Goal: Task Accomplishment & Management: Manage account settings

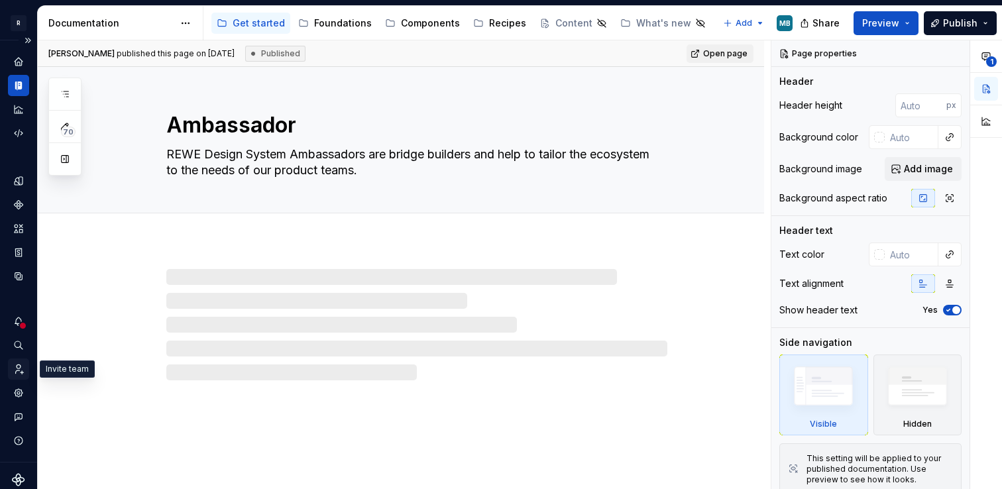
click at [17, 368] on icon "Invite team" at bounding box center [20, 369] width 8 height 9
type textarea "*"
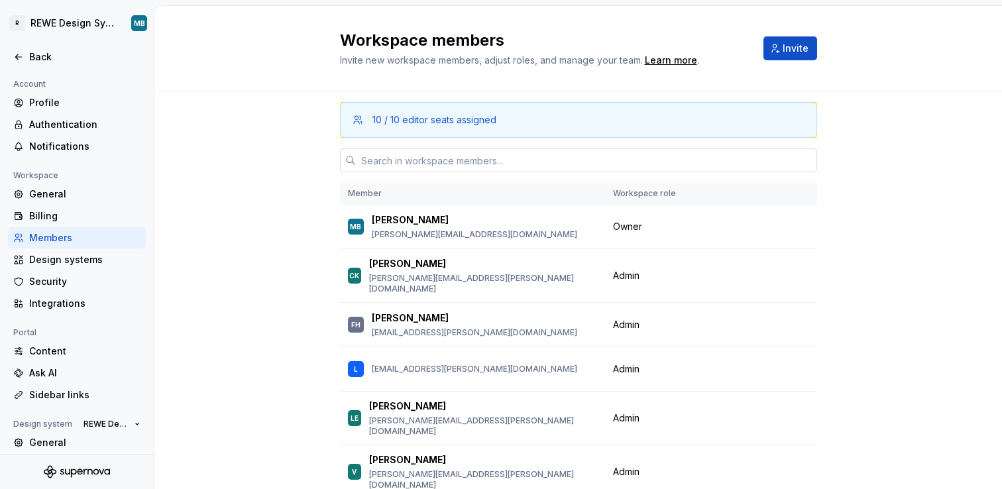
click at [422, 156] on input "text" at bounding box center [586, 160] width 461 height 24
click at [788, 48] on span "Invite" at bounding box center [796, 48] width 26 height 13
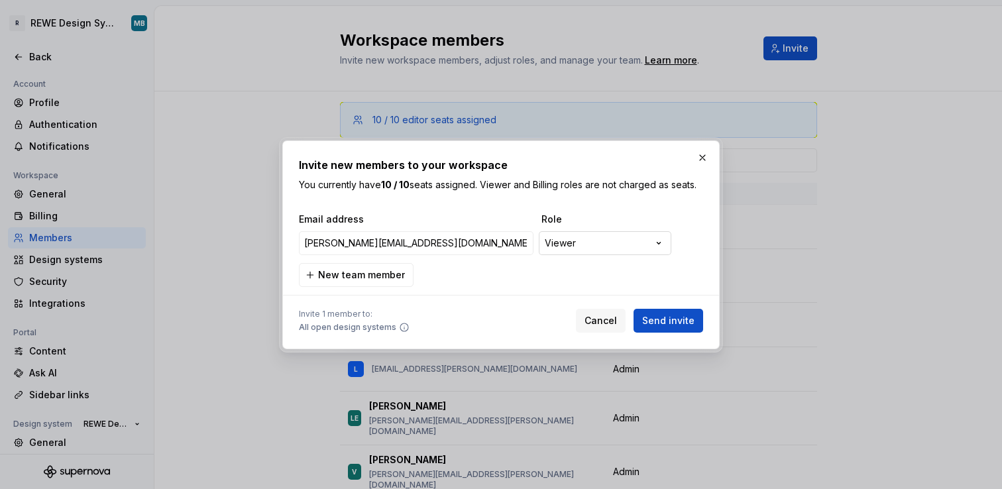
click at [589, 240] on div "**********" at bounding box center [501, 244] width 1002 height 489
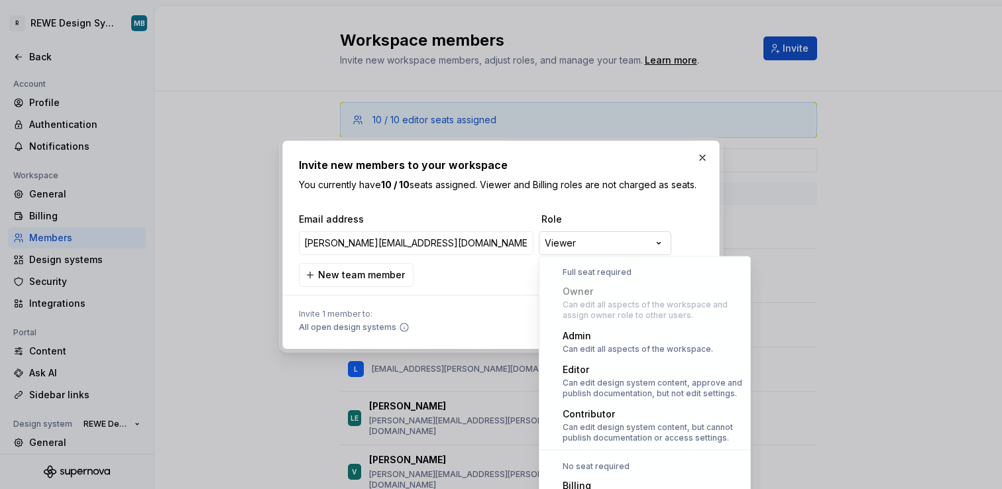
scroll to position [36, 0]
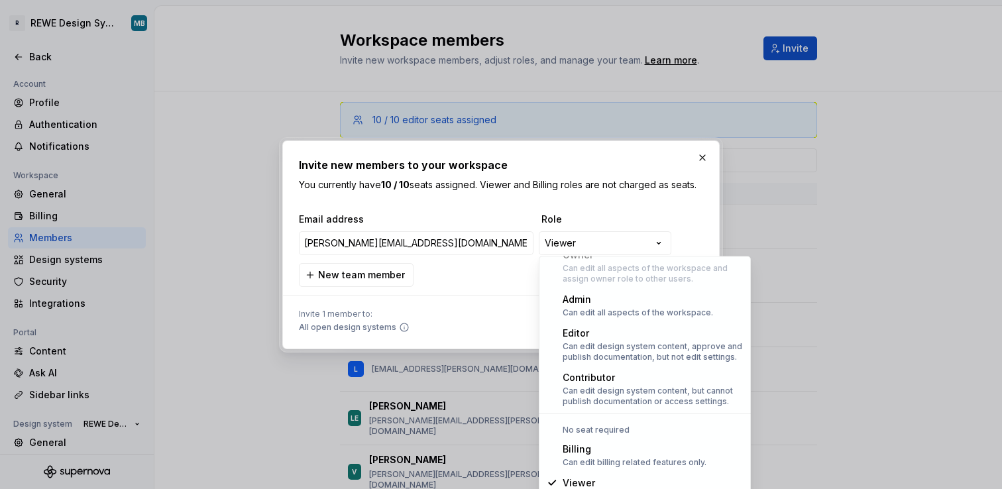
click at [496, 294] on div "**********" at bounding box center [501, 244] width 1002 height 489
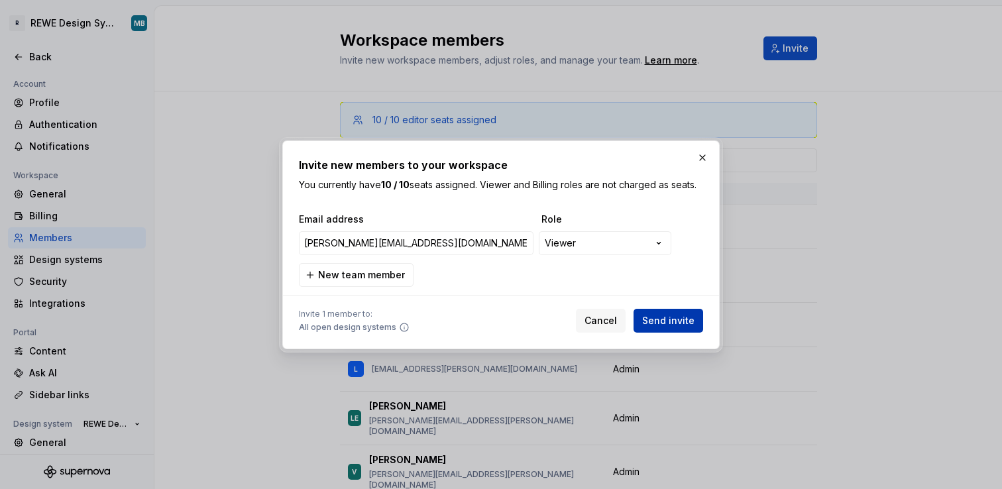
click at [657, 314] on span "Send invite" at bounding box center [668, 320] width 52 height 13
type input "[PERSON_NAME][EMAIL_ADDRESS][DOMAIN_NAME]"
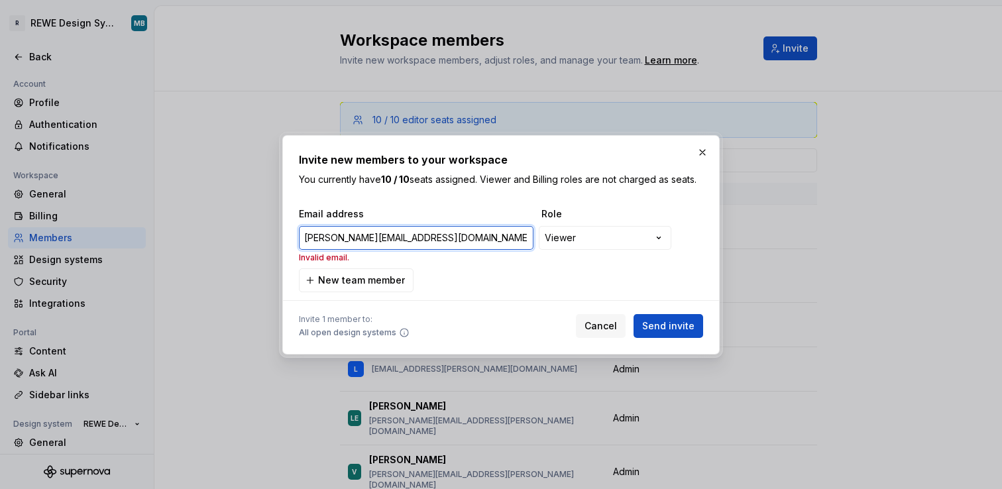
click at [355, 233] on input "[PERSON_NAME][EMAIL_ADDRESS][DOMAIN_NAME]" at bounding box center [416, 238] width 235 height 24
click at [437, 243] on input "[PERSON_NAME][EMAIL_ADDRESS][DOMAIN_NAME]" at bounding box center [416, 238] width 235 height 24
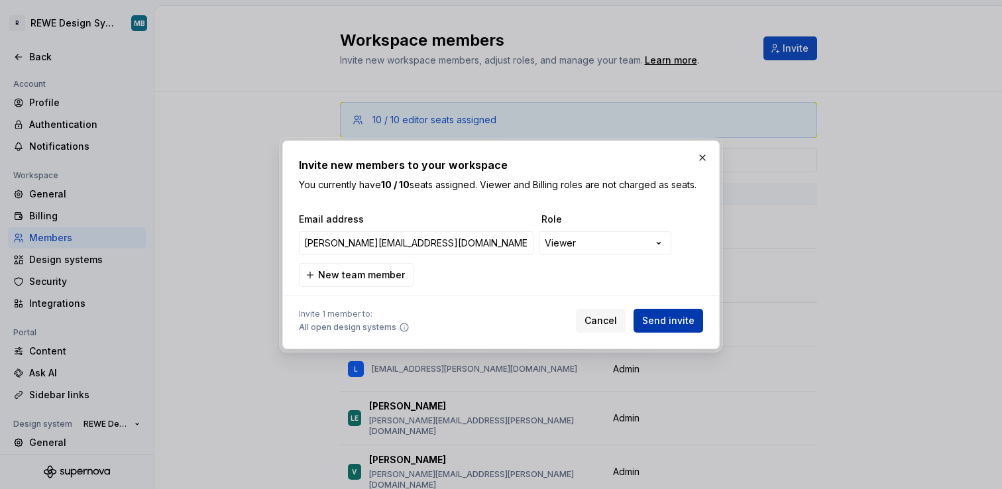
click at [670, 312] on button "Send invite" at bounding box center [669, 321] width 70 height 24
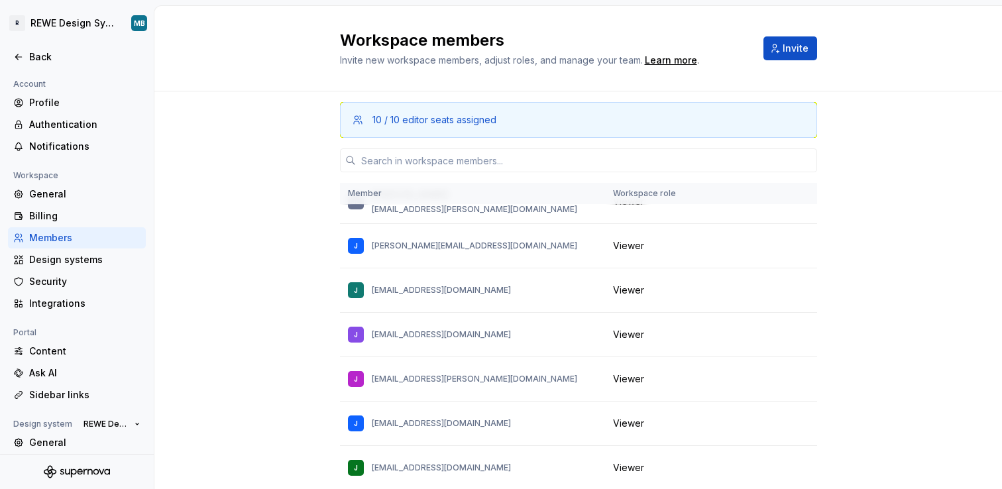
scroll to position [18728, 0]
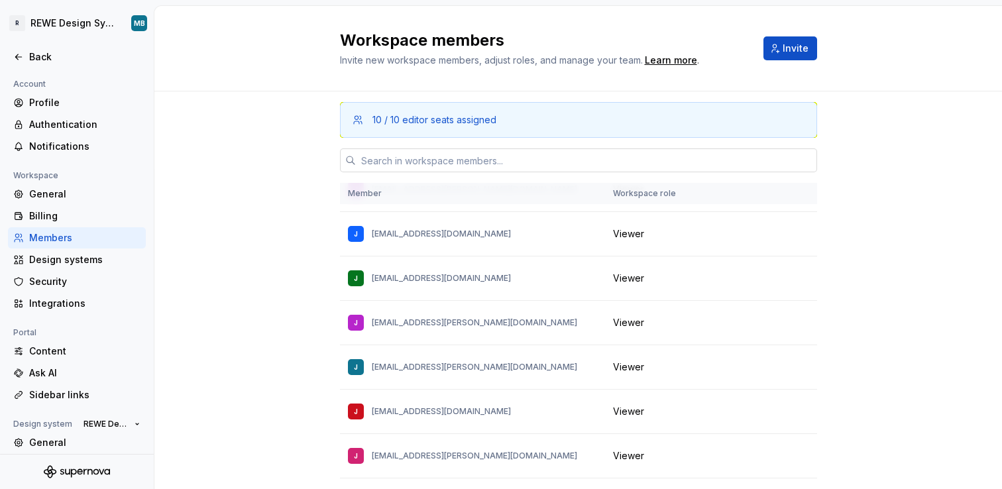
click at [582, 156] on input "text" at bounding box center [586, 160] width 461 height 24
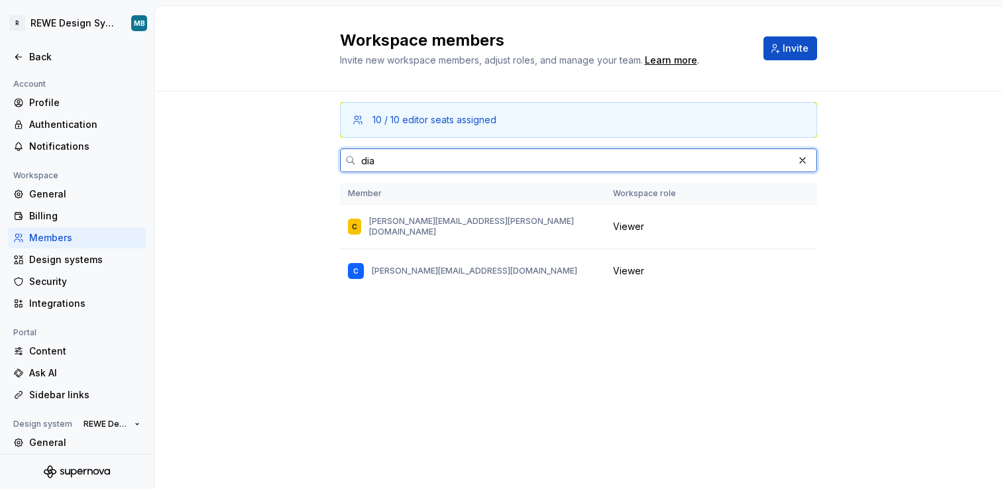
scroll to position [0, 0]
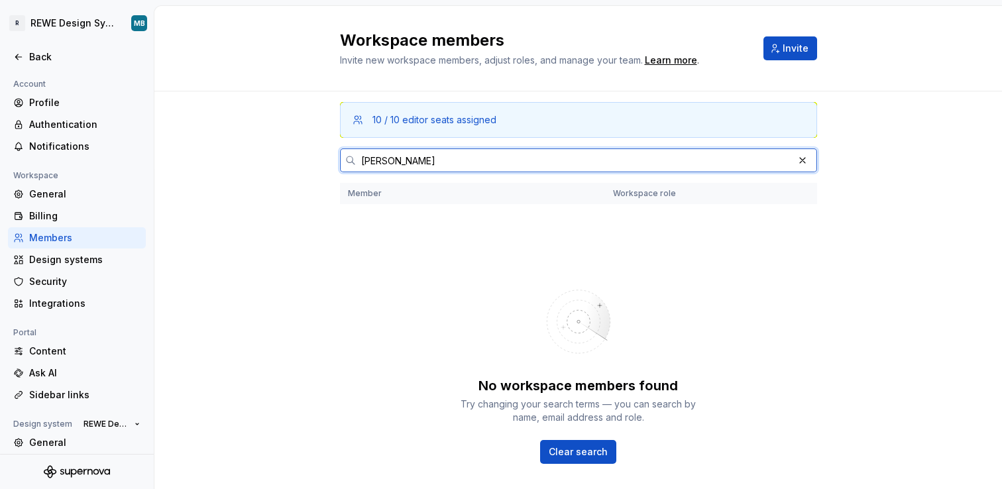
type input "[PERSON_NAME]"
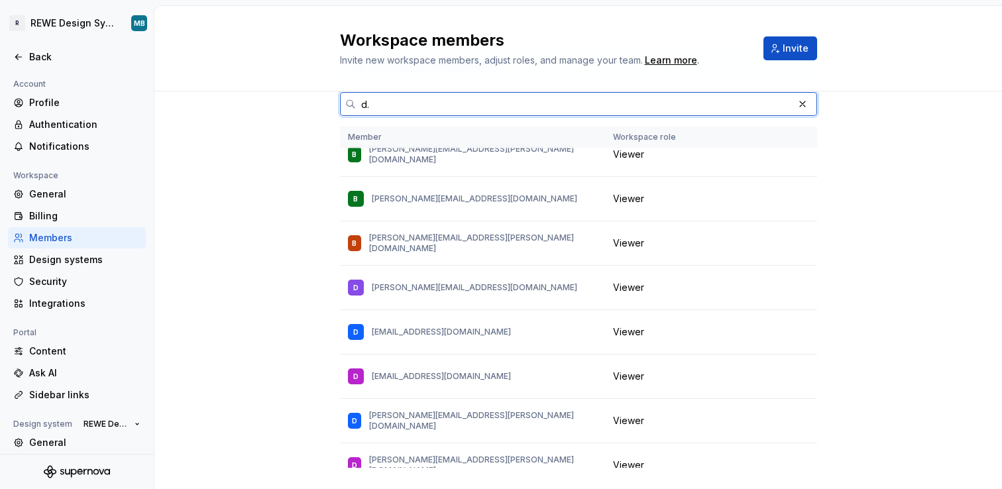
scroll to position [86, 0]
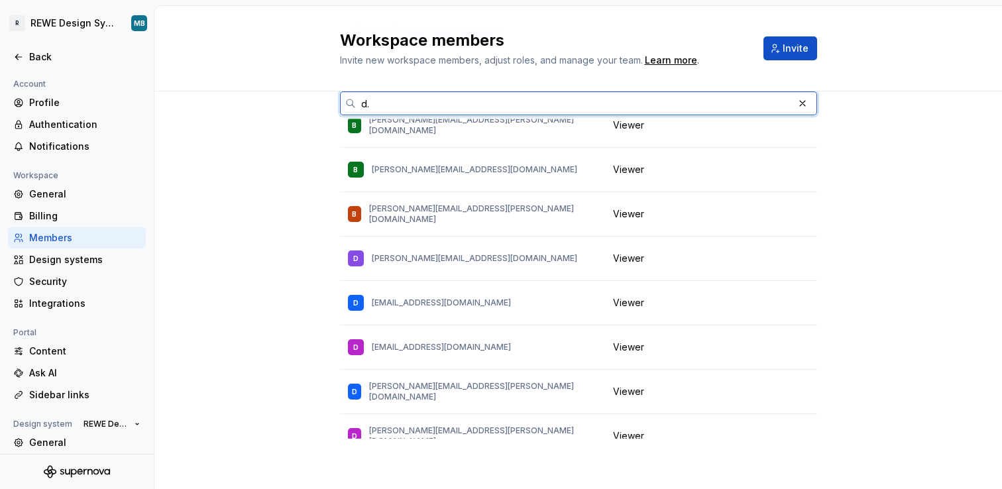
click at [379, 105] on input "d." at bounding box center [574, 103] width 437 height 24
type input "d"
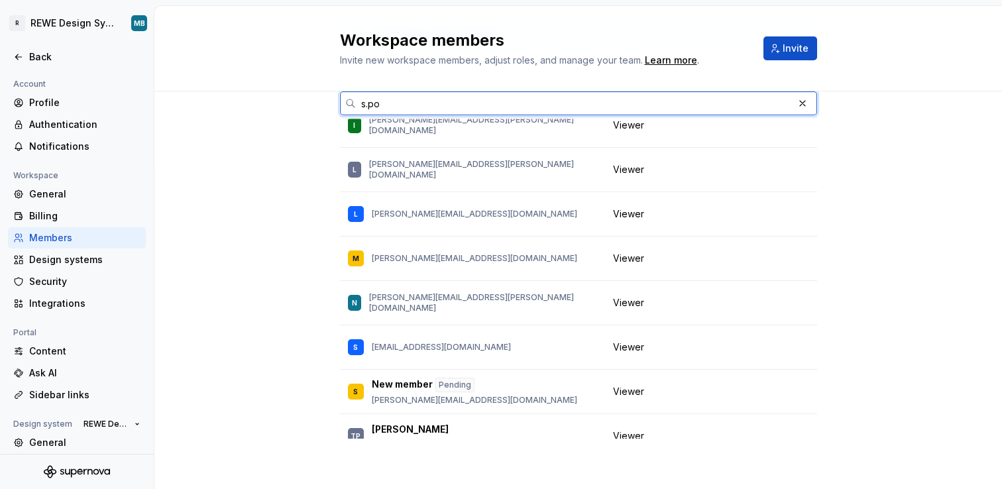
scroll to position [0, 0]
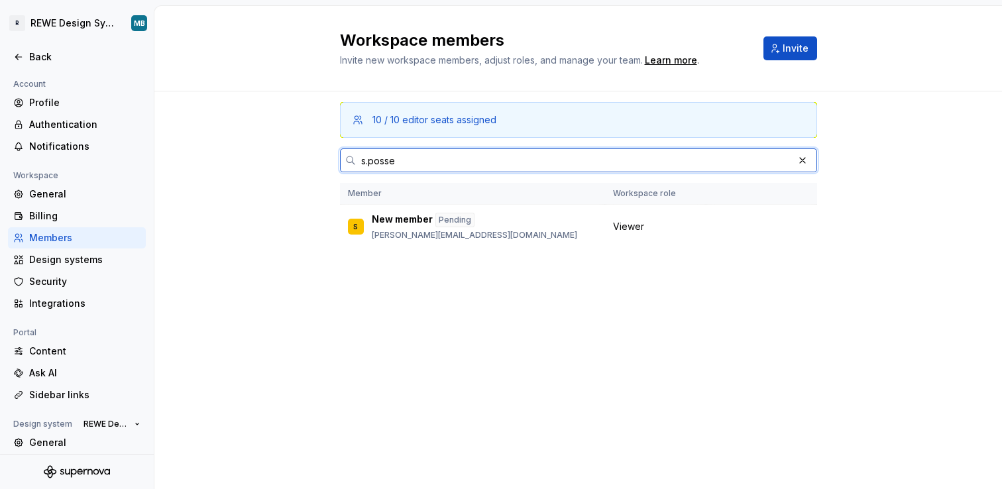
type input "s.posse"
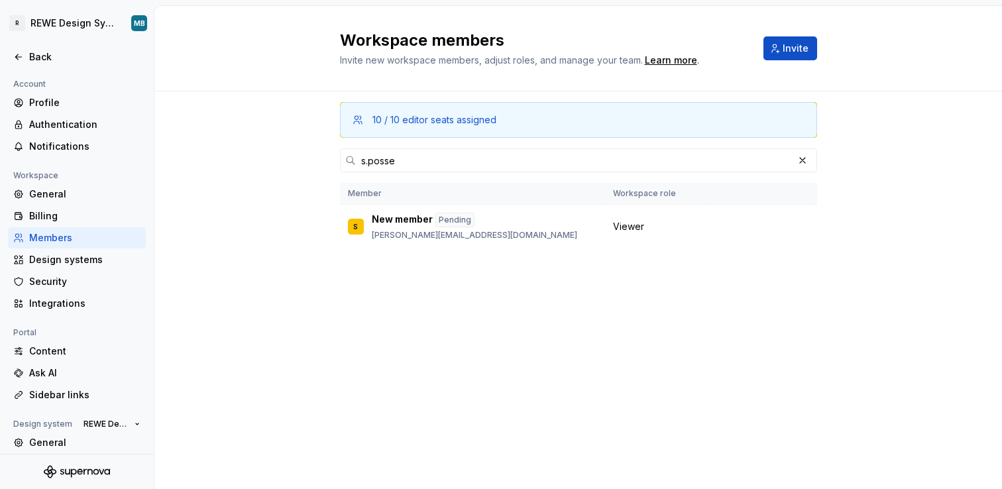
click at [796, 286] on div "10 / 10 editor seats assigned s.posse Member Workspace role S New member [PERSO…" at bounding box center [578, 264] width 477 height 347
click at [764, 321] on div "10 / 10 editor seats assigned s.posse Member Workspace role S New member [PERSO…" at bounding box center [578, 264] width 477 height 347
click at [801, 160] on button "button" at bounding box center [802, 160] width 19 height 19
